Goal: Task Accomplishment & Management: Use online tool/utility

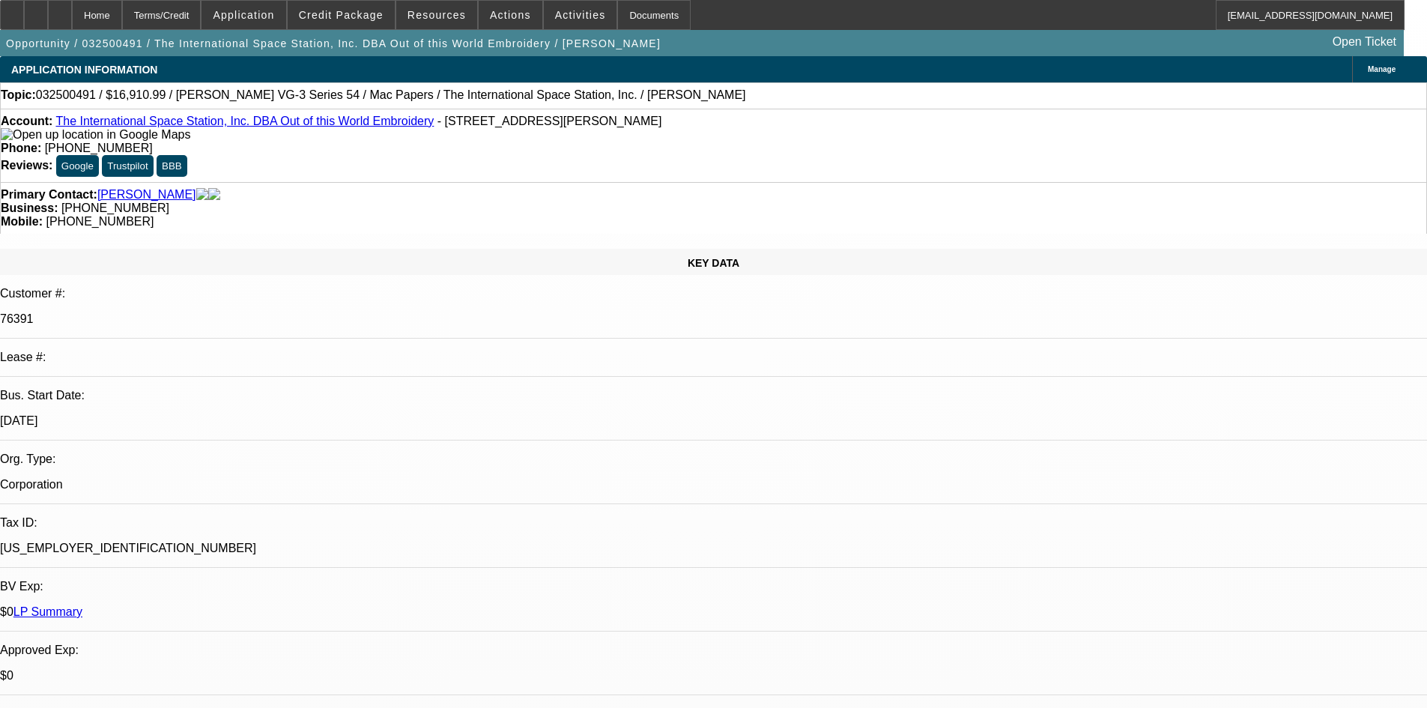
select select "0"
select select "6"
select select "0"
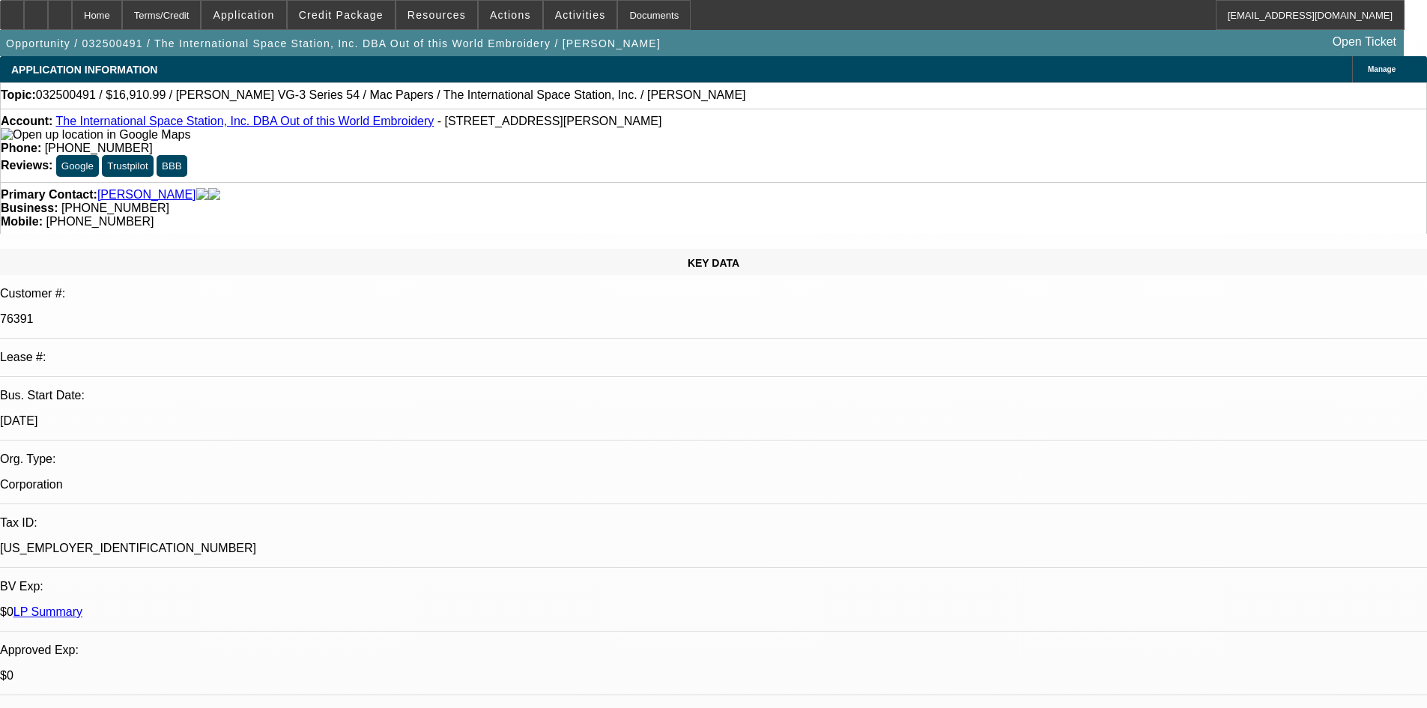
select select "0"
select select "6"
select select "0"
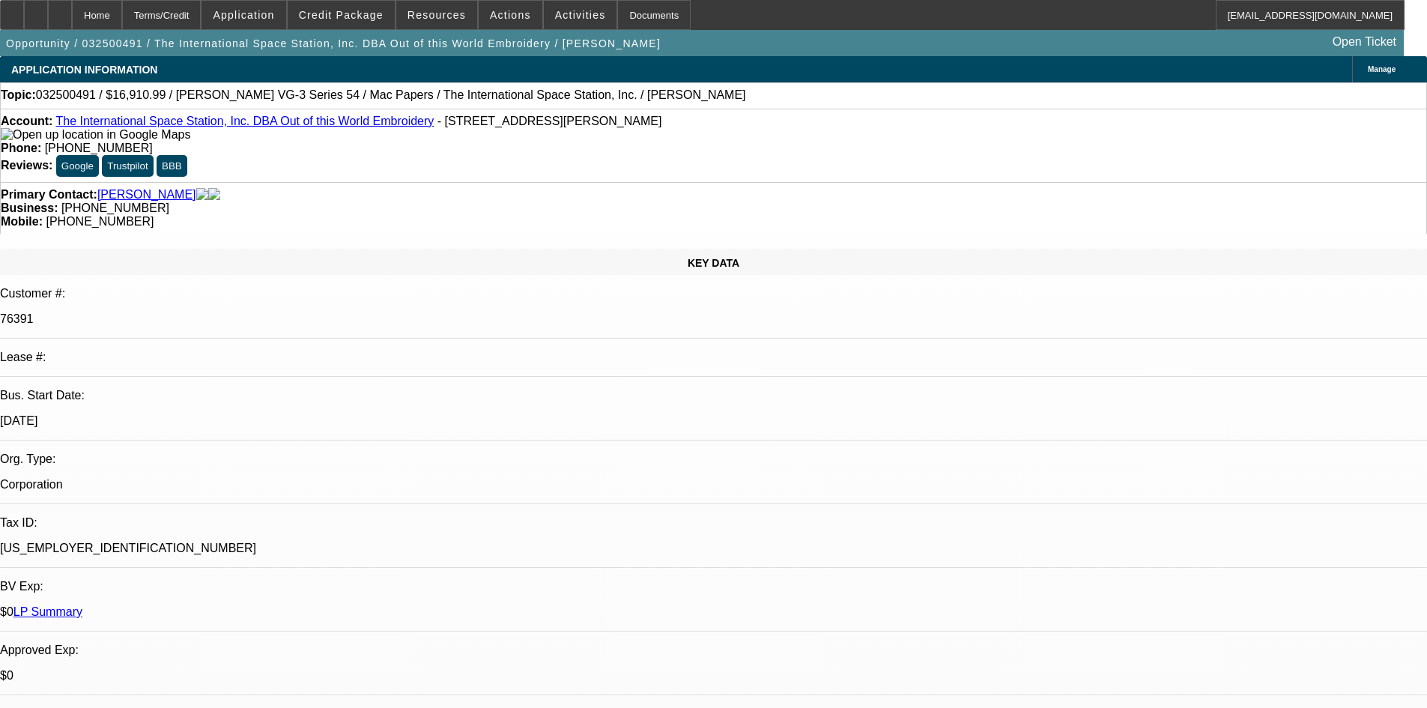
select select "2"
select select "0"
select select "6"
select select "0"
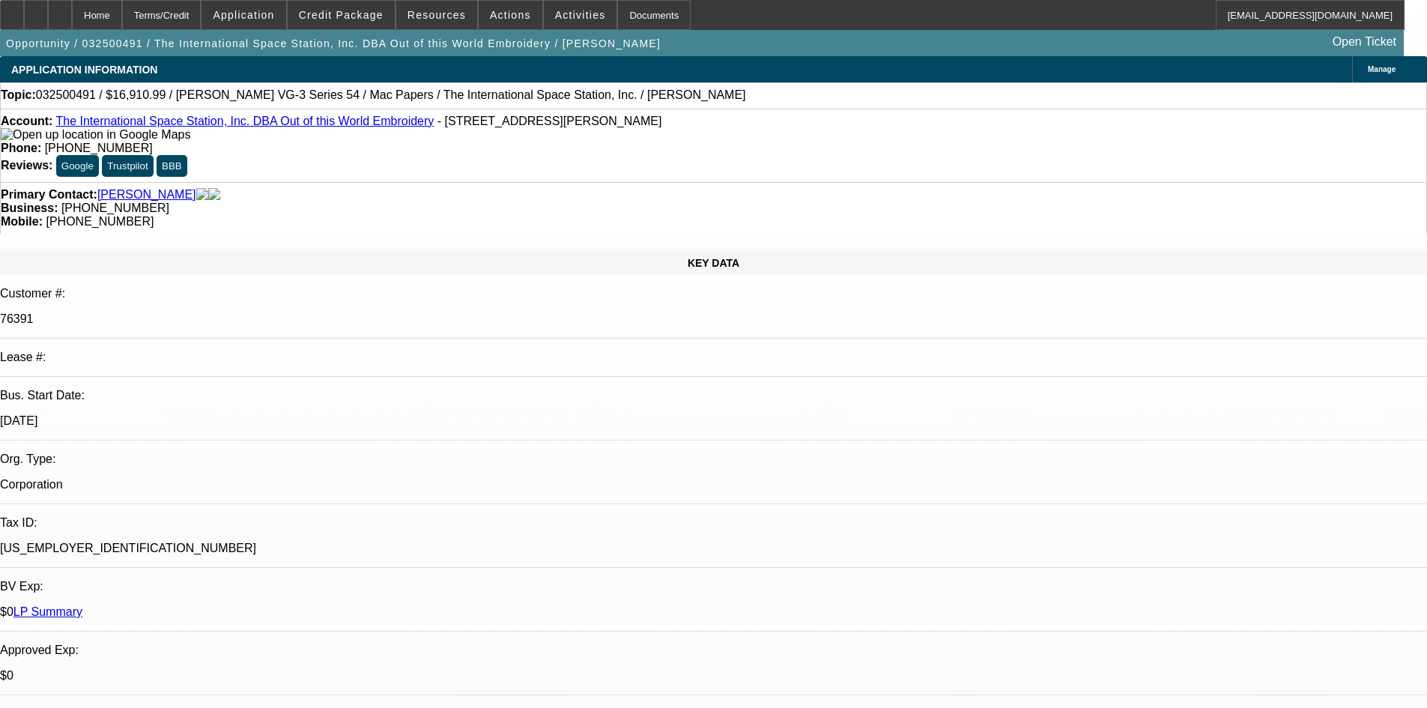
select select "2"
select select "0"
select select "6"
select select "0"
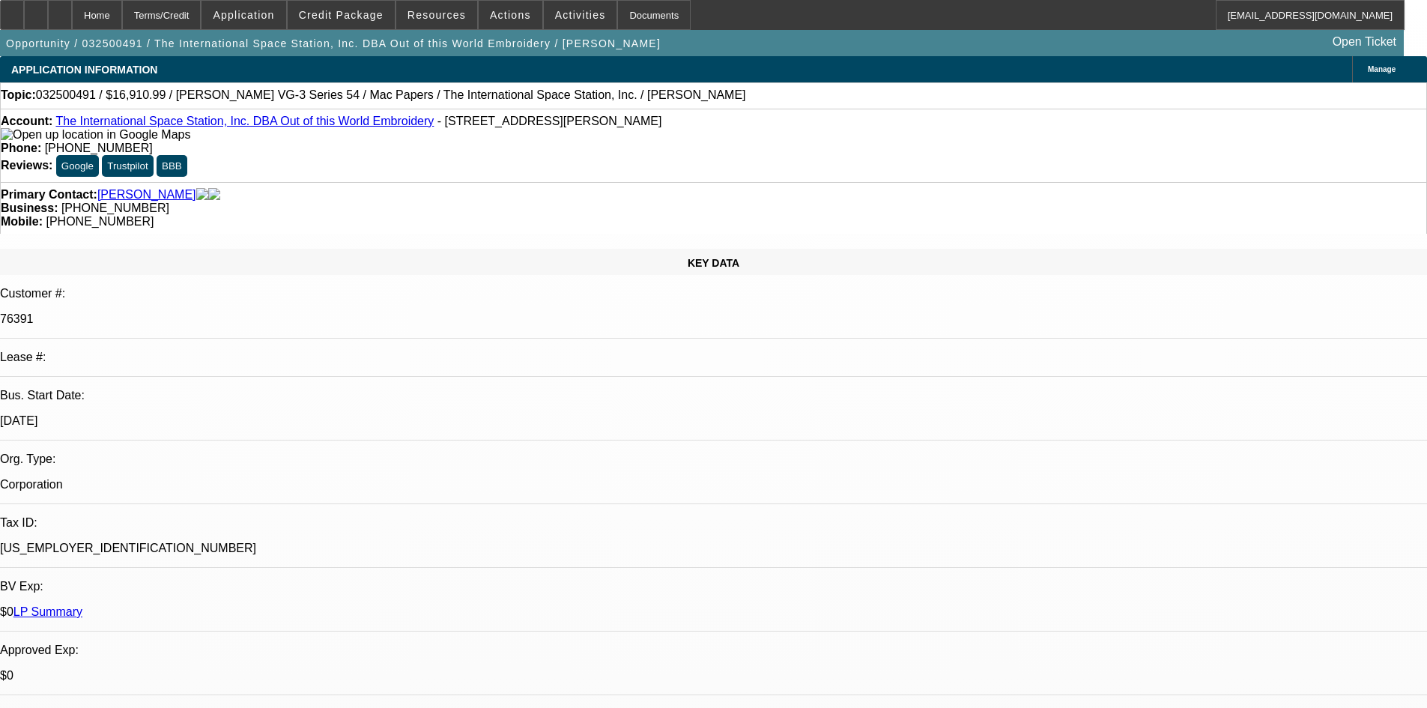
select select "0"
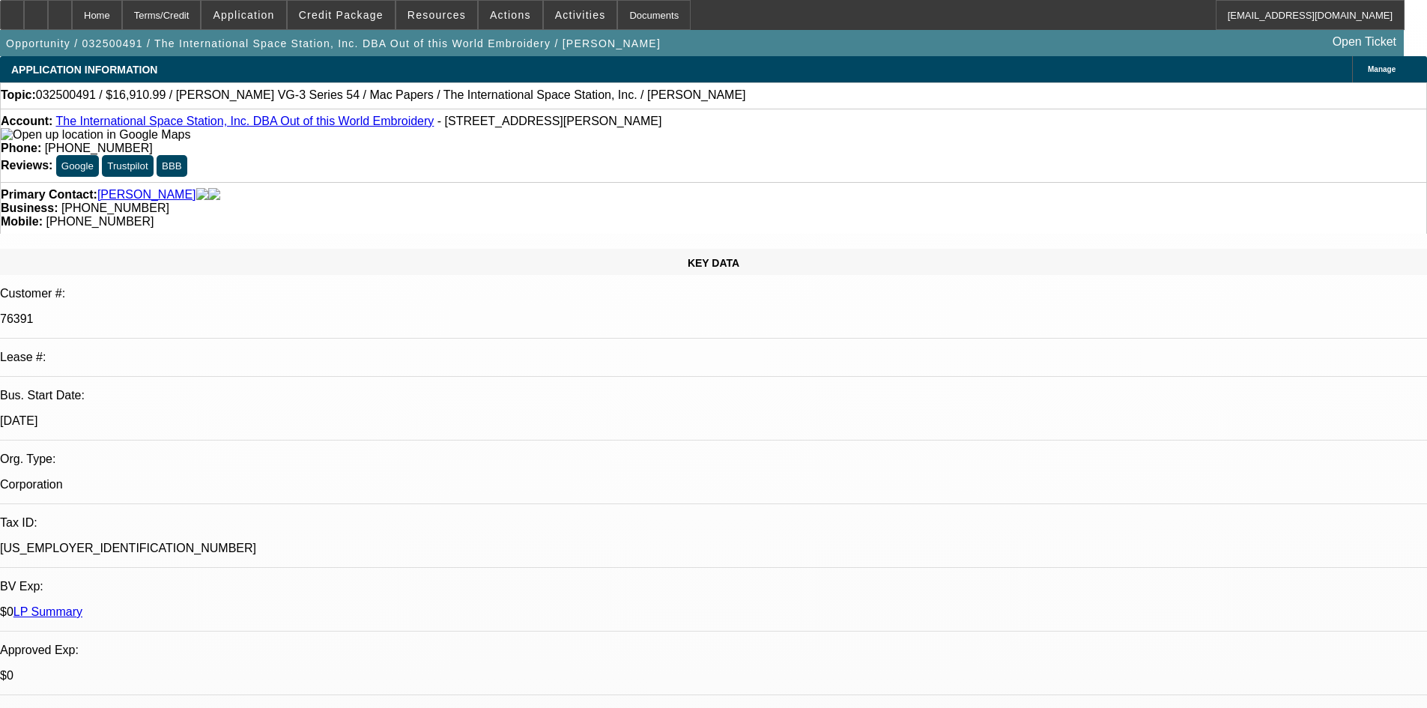
select select "0"
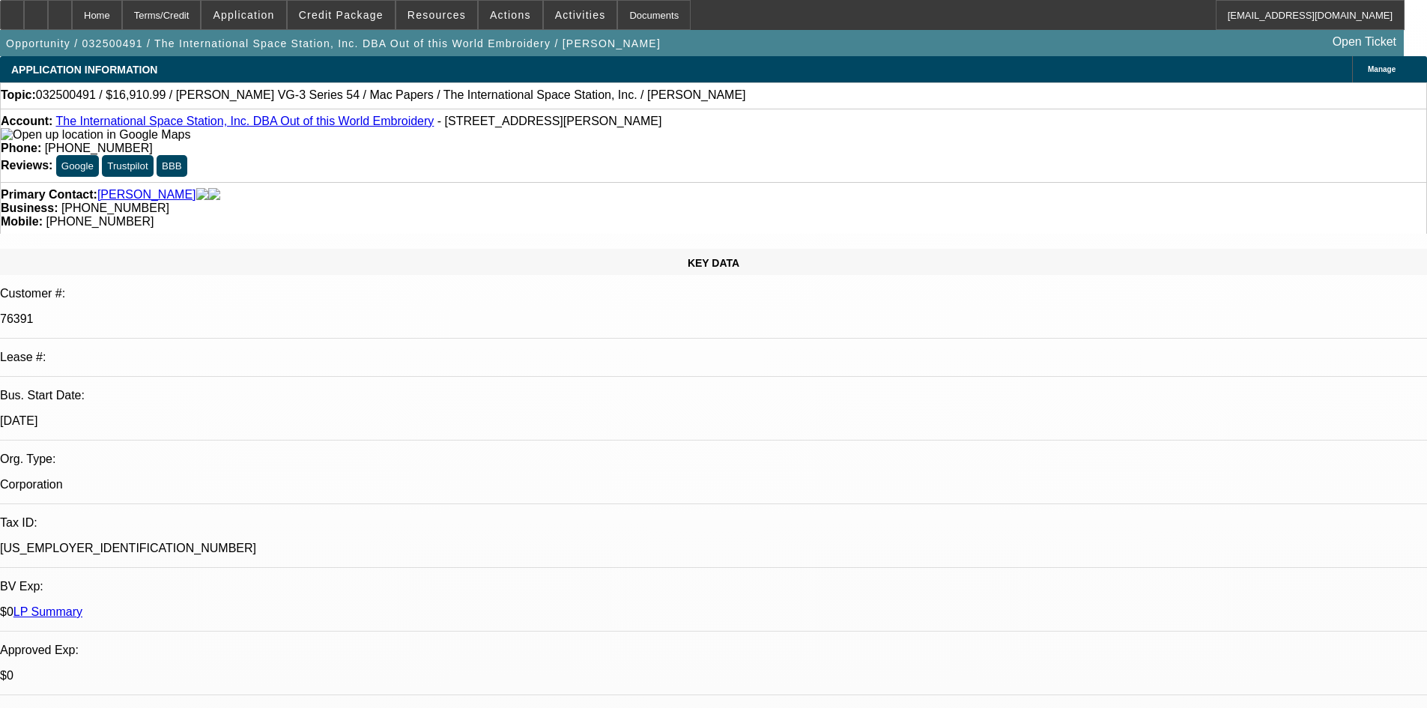
select select "1"
select select "6"
select select "1"
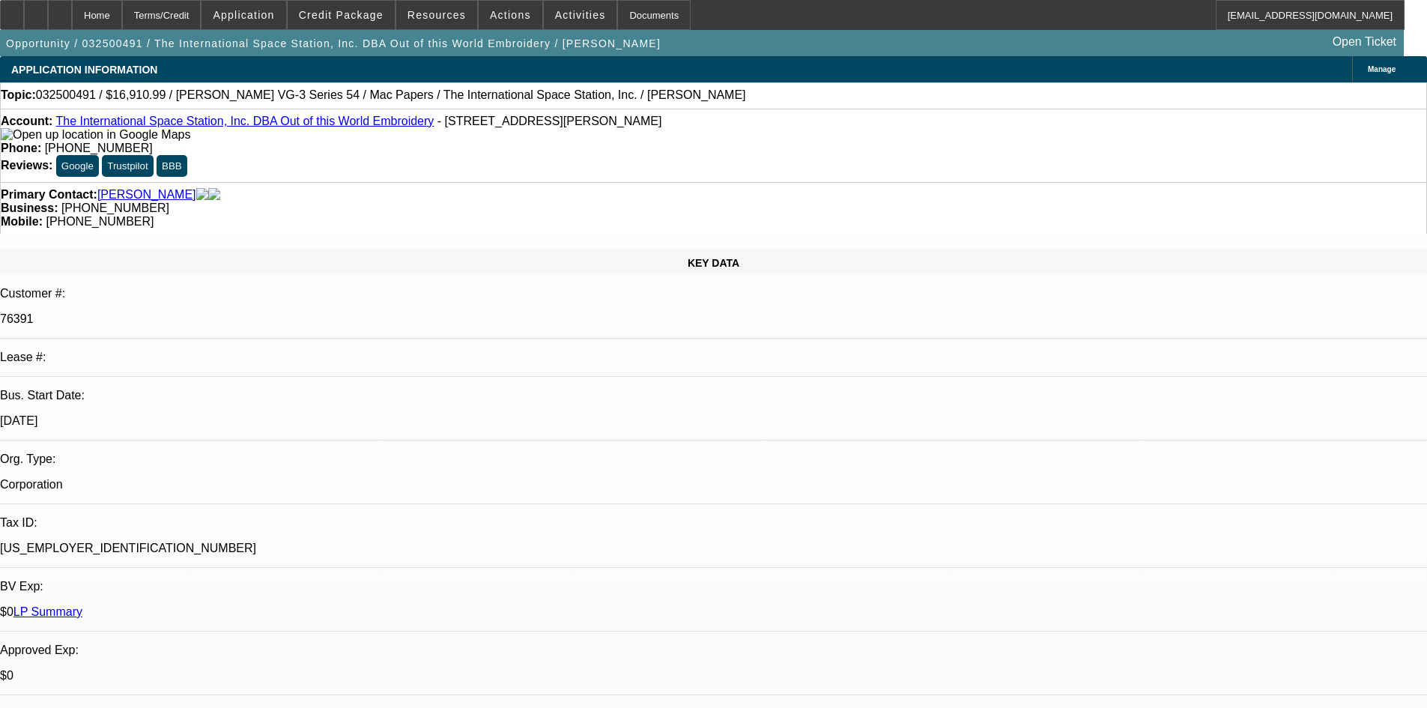
select select "6"
select select "1"
select select "2"
select select "6"
select select "1"
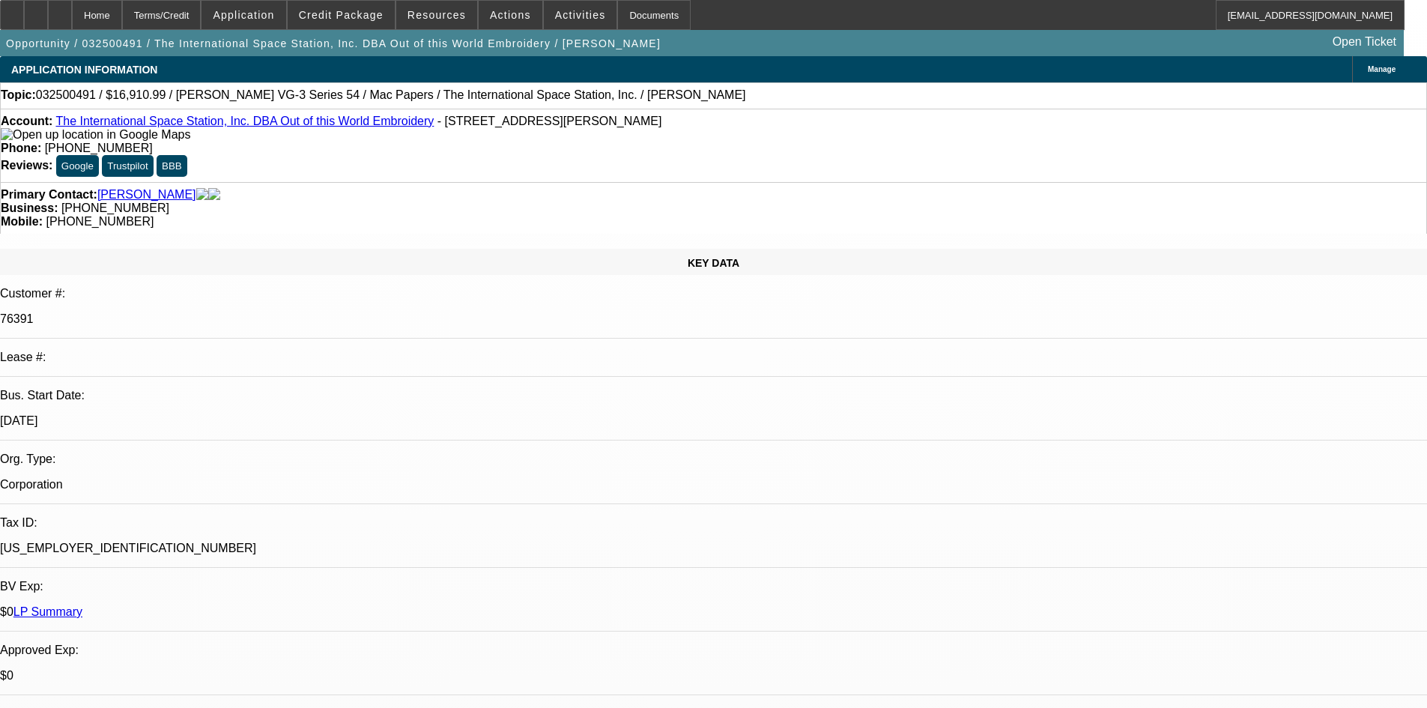
select select "2"
select select "6"
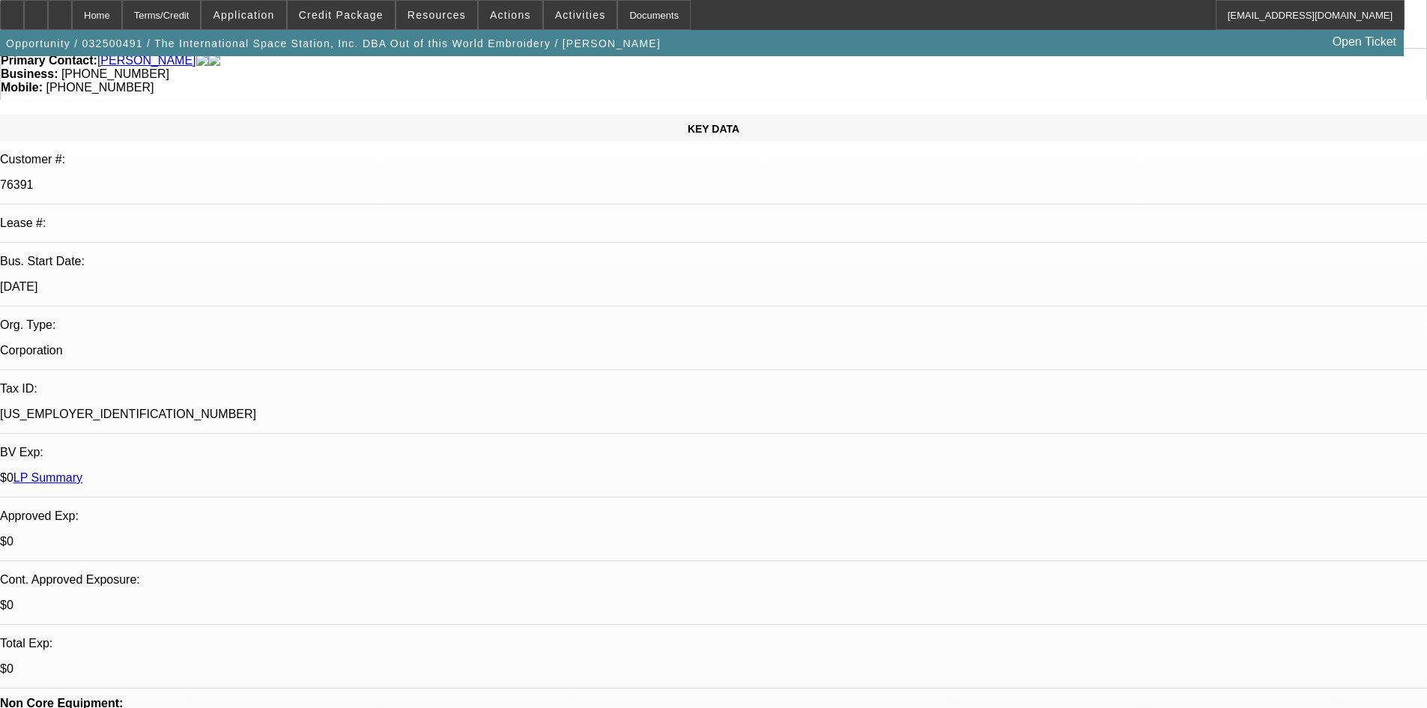
scroll to position [150, 0]
